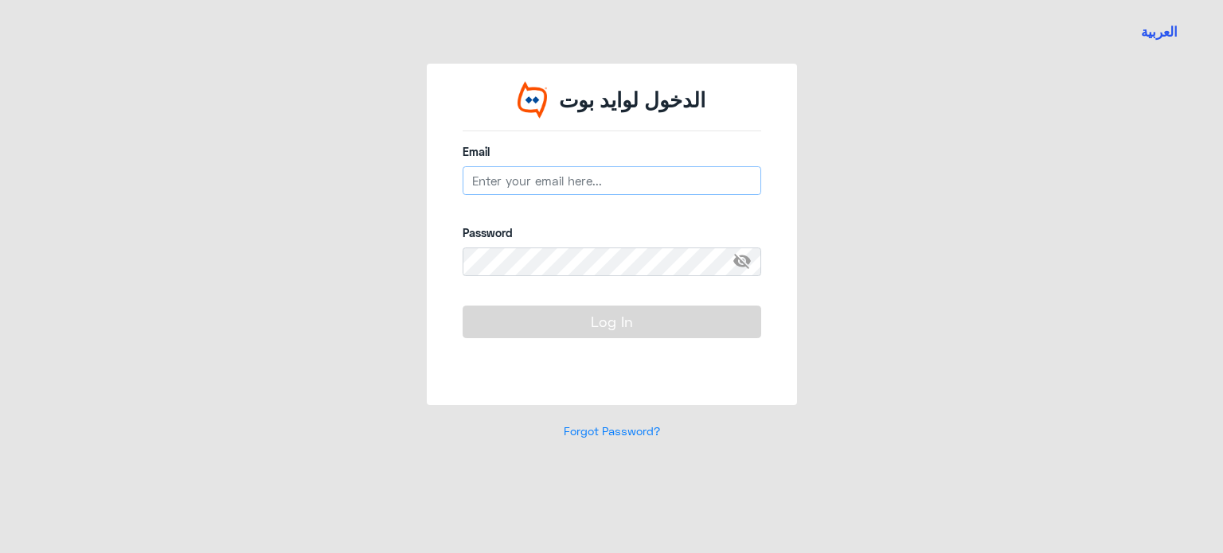
type input "m_tailakh@dallahhealth.com"
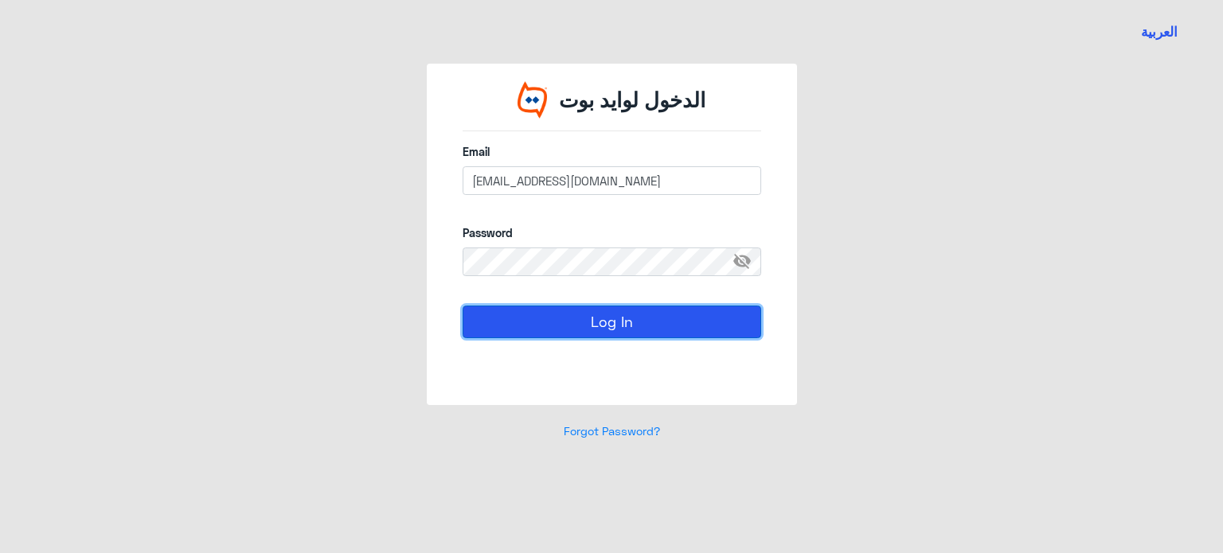
click at [564, 326] on button "Log In" at bounding box center [612, 322] width 299 height 32
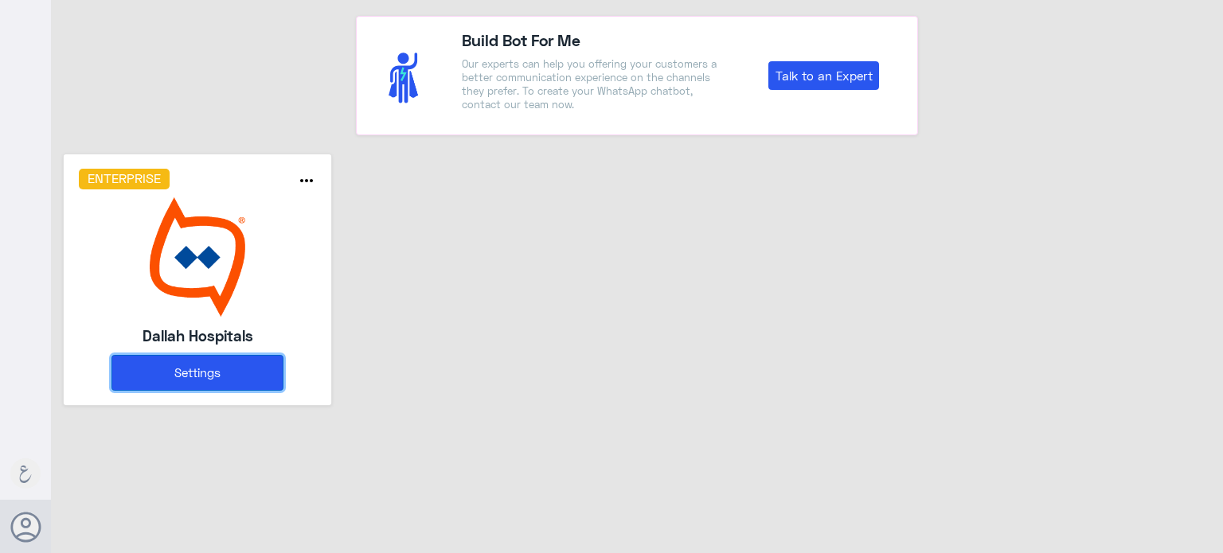
click at [179, 373] on button "Settings" at bounding box center [197, 373] width 172 height 36
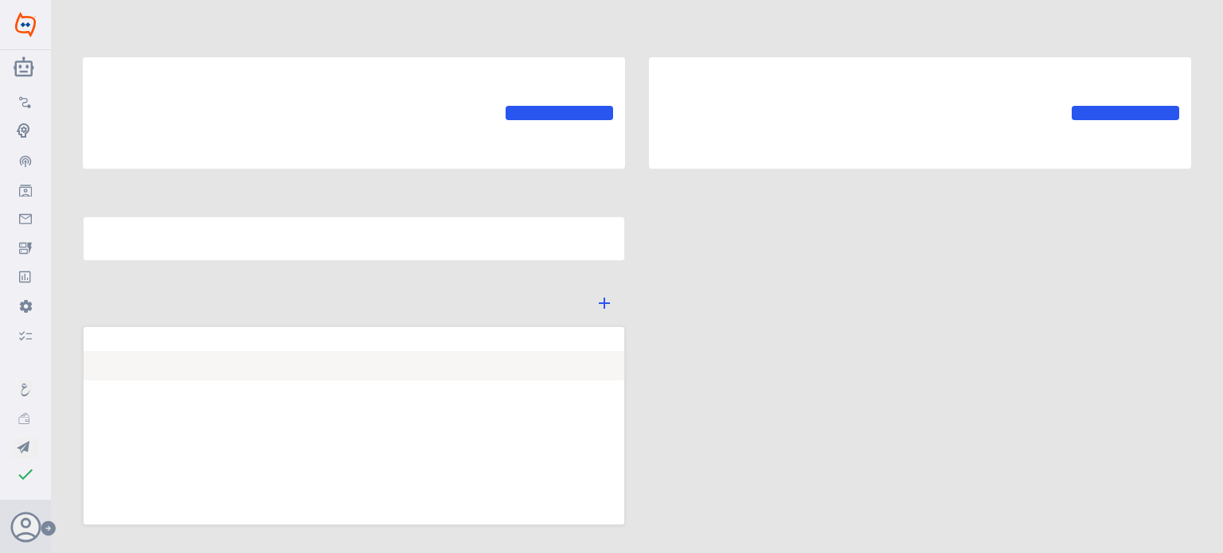
type input "Dallah Hospitals"
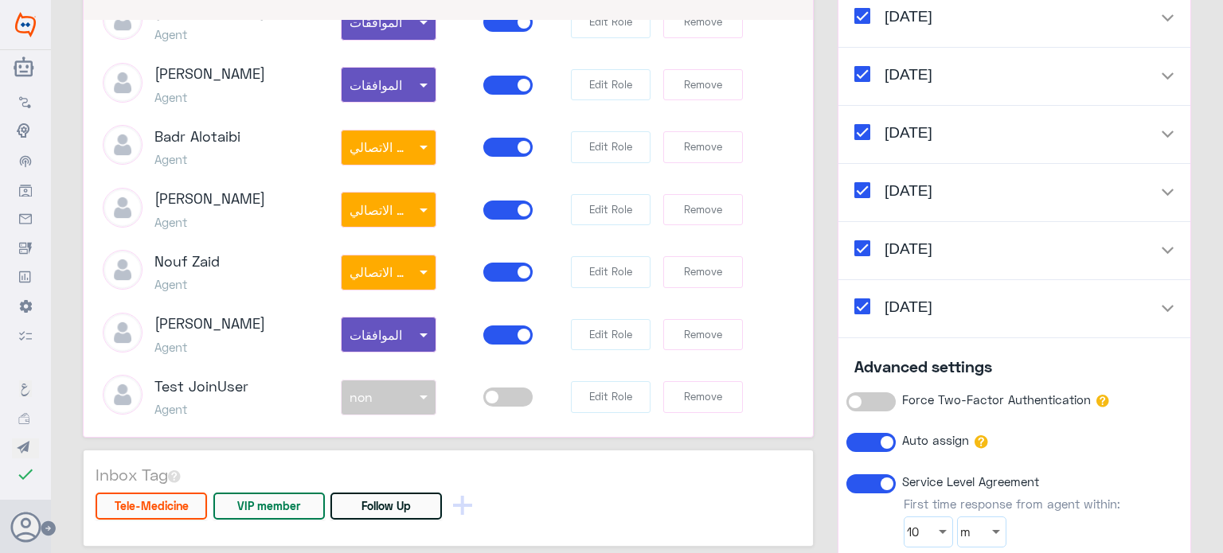
scroll to position [2149, 0]
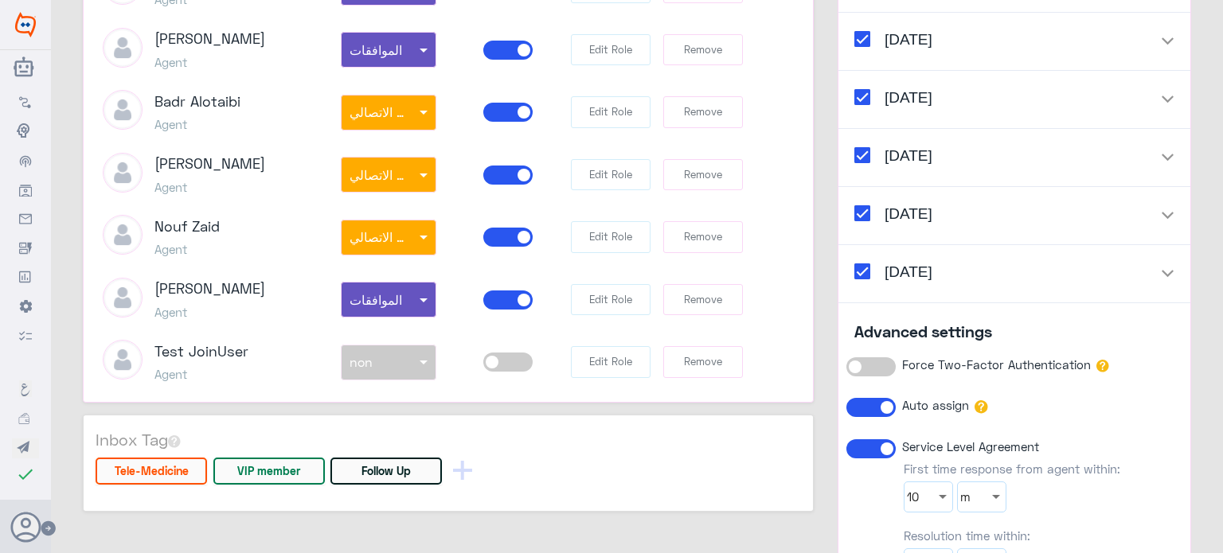
click at [164, 343] on h3 "Test JoinUser" at bounding box center [201, 352] width 94 height 18
click at [220, 343] on h3 "Test JoinUser" at bounding box center [201, 352] width 94 height 18
drag, startPoint x: 156, startPoint y: 340, endPoint x: 257, endPoint y: 341, distance: 101.1
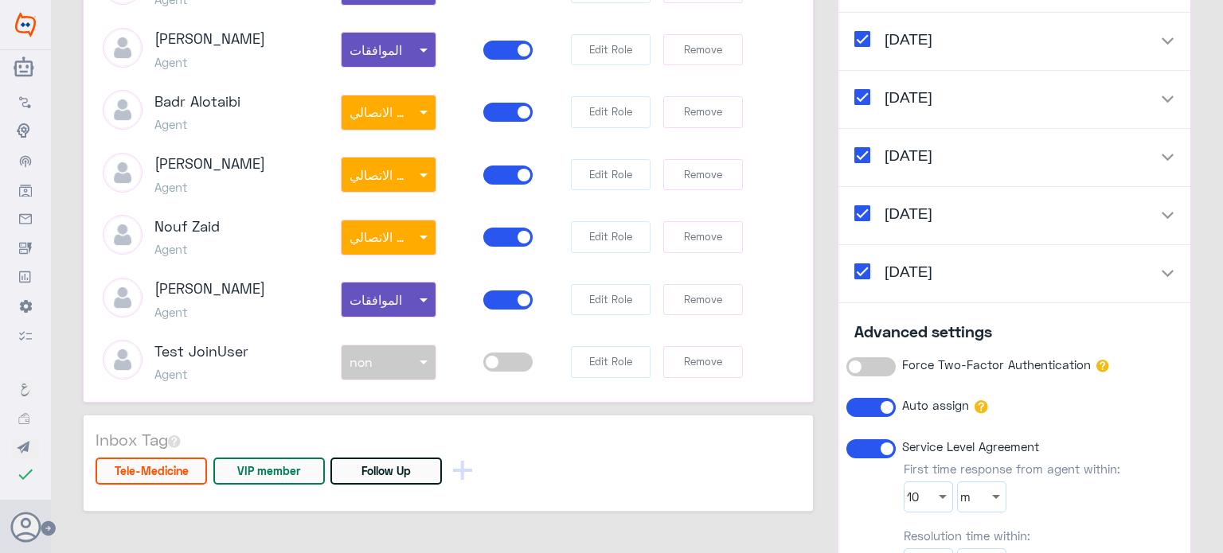
click at [257, 341] on div "Test JoinUser Agent" at bounding box center [210, 362] width 238 height 45
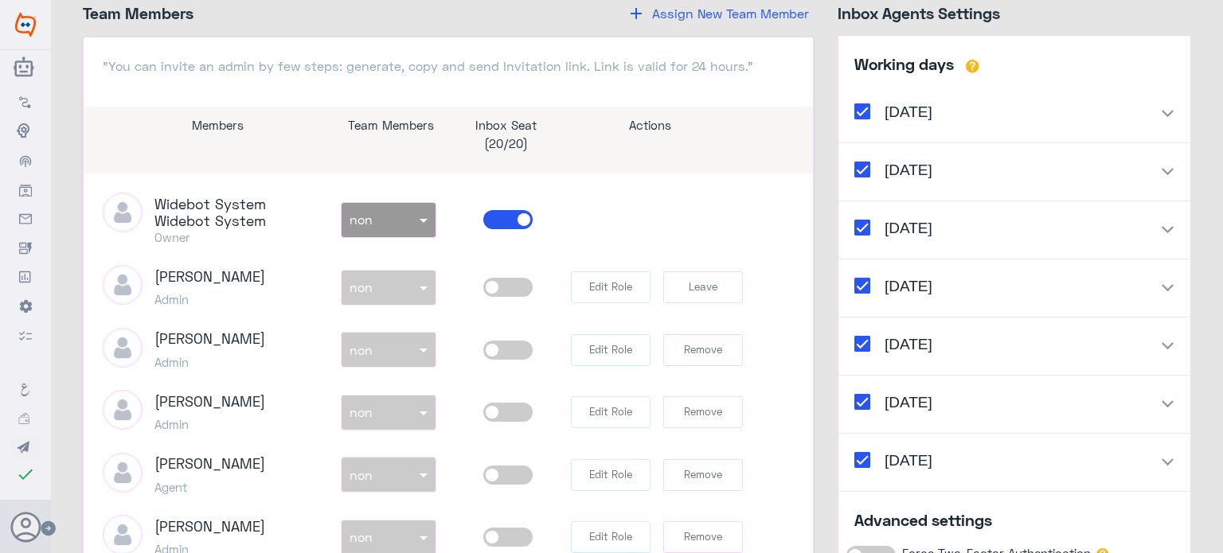
scroll to position [1831, 0]
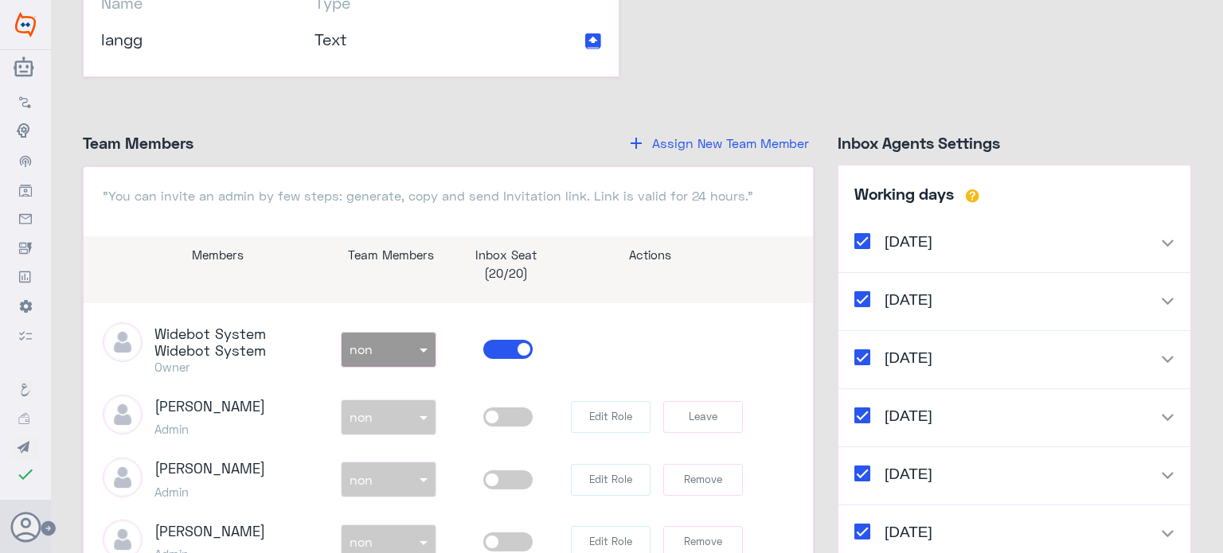
click at [494, 359] on span at bounding box center [507, 349] width 49 height 19
click at [0, 0] on input "checkbox" at bounding box center [0, 0] width 0 height 0
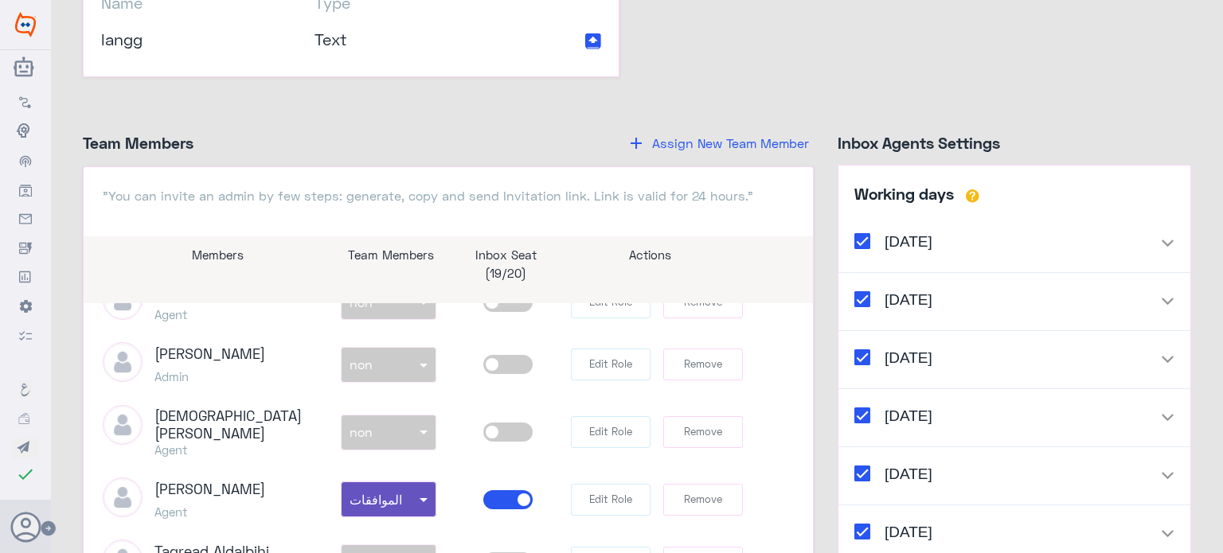
click at [720, 150] on span "Assign New Team Member" at bounding box center [730, 142] width 157 height 15
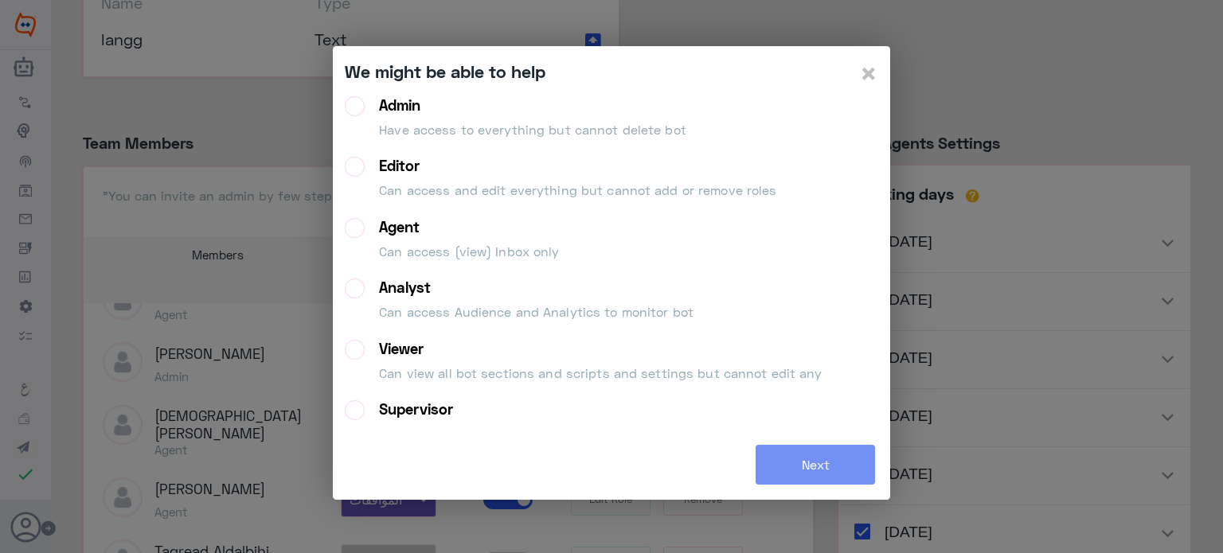
click at [405, 225] on div "Agent" at bounding box center [469, 227] width 180 height 18
click at [355, 225] on input "Agent Can access (view) Inbox only" at bounding box center [350, 223] width 10 height 10
radio input "true"
click at [812, 462] on button "Next" at bounding box center [814, 465] width 119 height 40
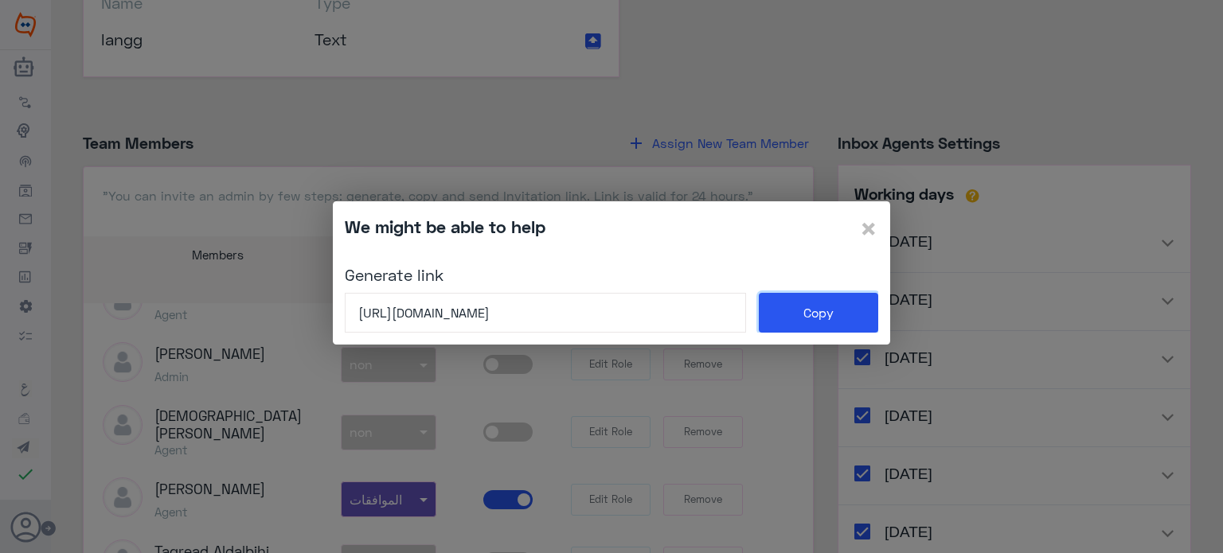
click at [812, 313] on button "Copy" at bounding box center [818, 313] width 119 height 40
click at [868, 226] on span "×" at bounding box center [868, 228] width 19 height 36
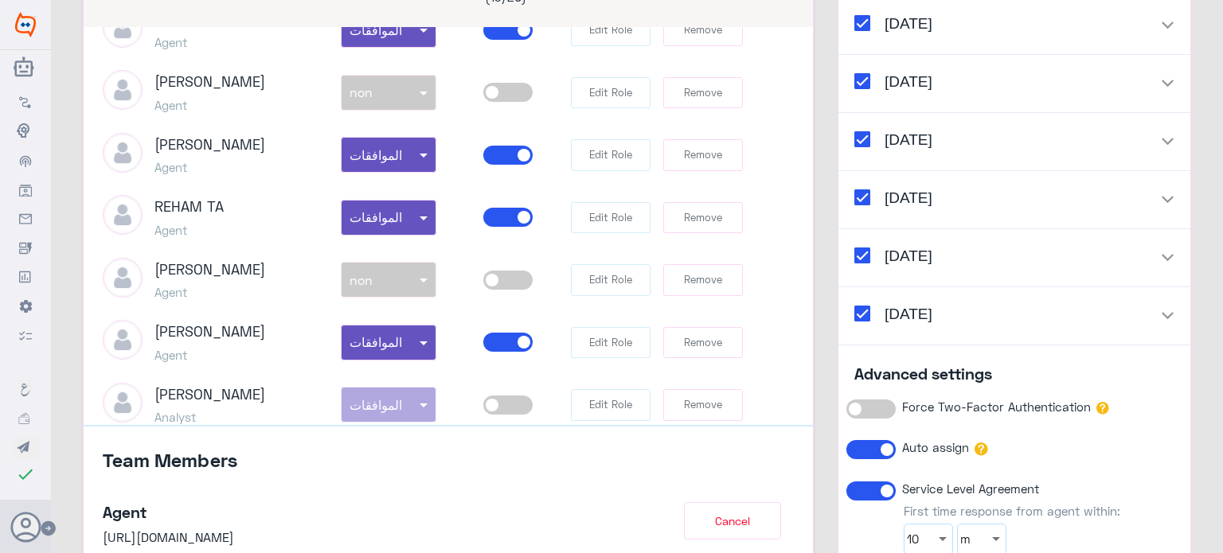
scroll to position [2070, 0]
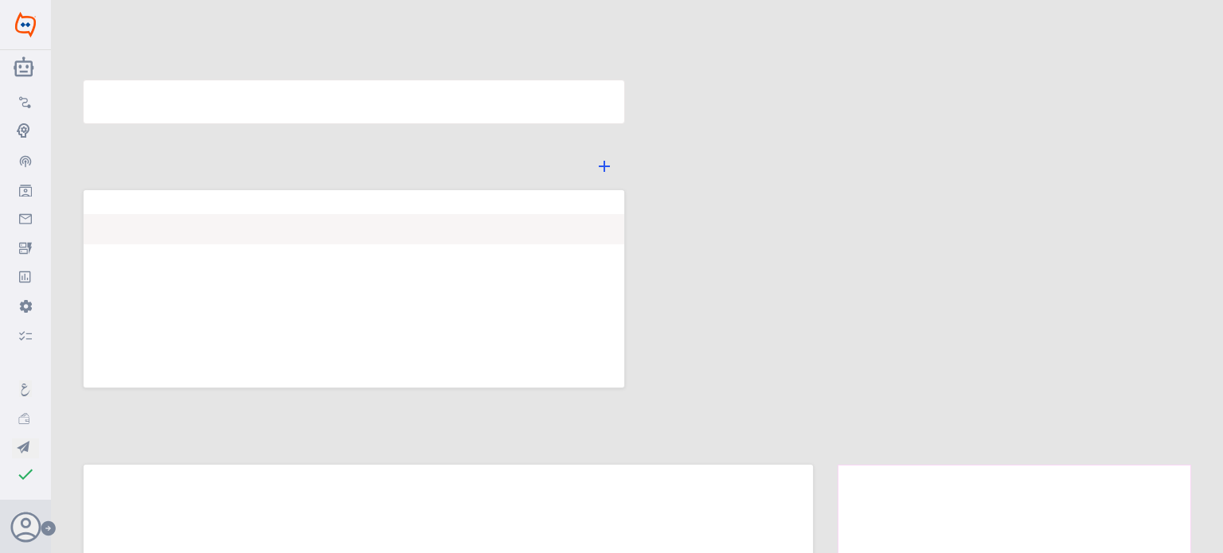
type input "Dallah Hospitals"
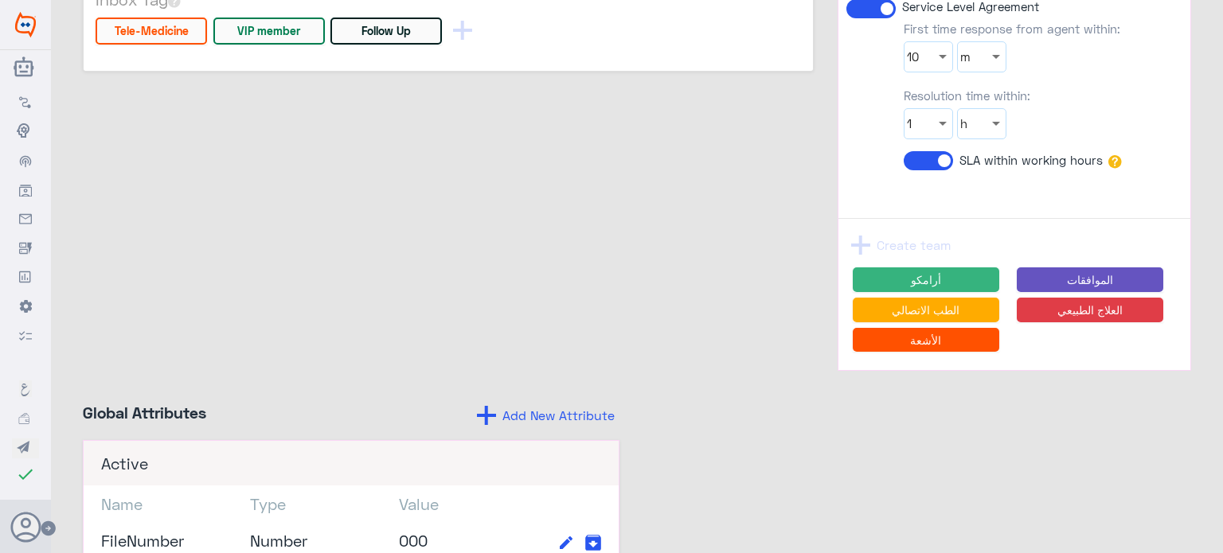
scroll to position [2271, 0]
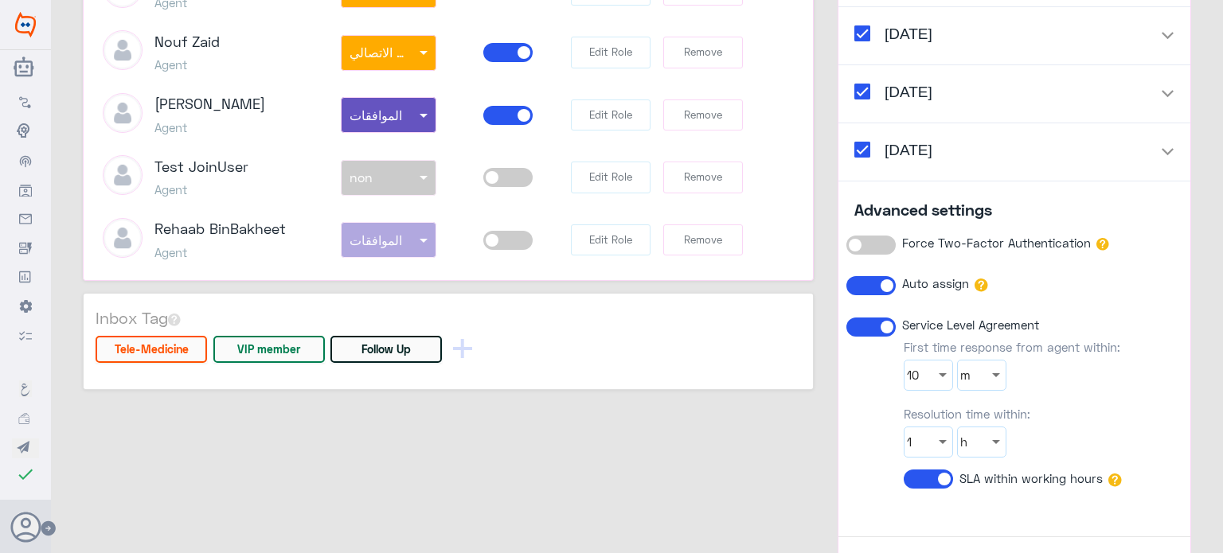
click at [500, 234] on span at bounding box center [507, 240] width 49 height 19
click at [0, 0] on input "checkbox" at bounding box center [0, 0] width 0 height 0
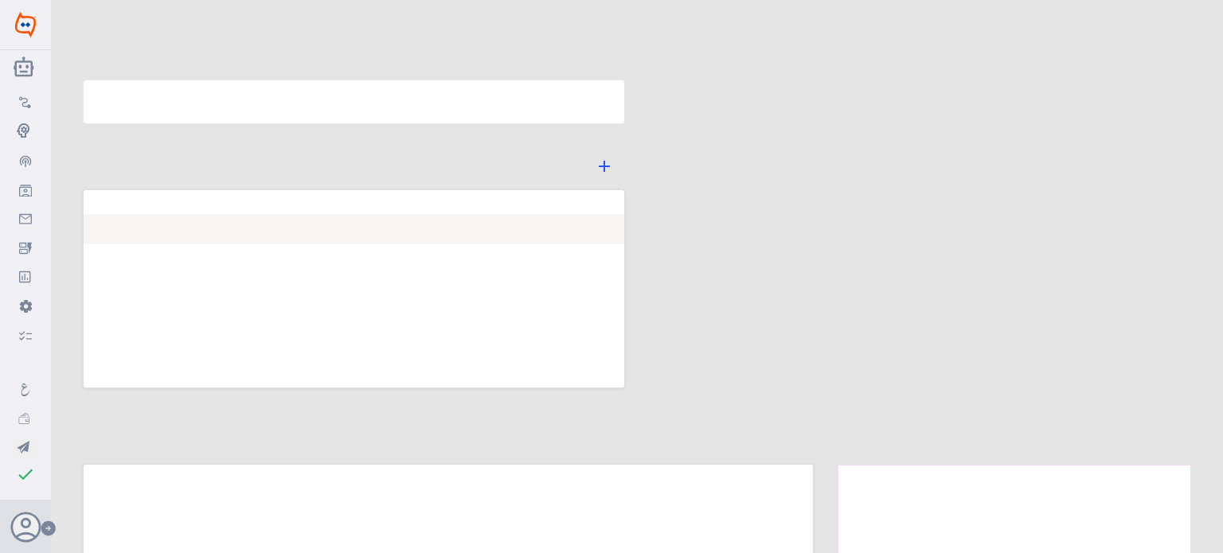
type input "Dallah Hospitals"
